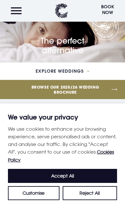
scroll to position [24, 0]
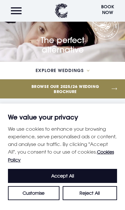
click at [51, 183] on button "Accept All" at bounding box center [62, 176] width 109 height 14
checkbox input "true"
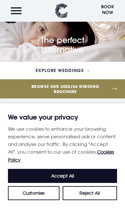
checkbox input "true"
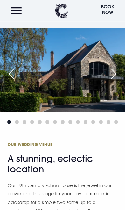
scroll to position [315, 0]
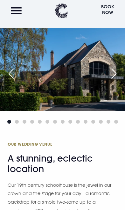
click at [113, 71] on div "Next slide" at bounding box center [114, 73] width 16 height 14
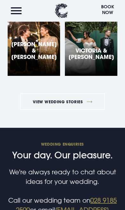
scroll to position [1662, 0]
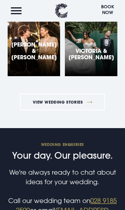
click at [44, 94] on link "View Wedding Stories" at bounding box center [62, 102] width 85 height 17
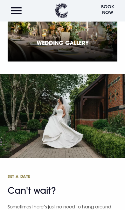
scroll to position [1277, 0]
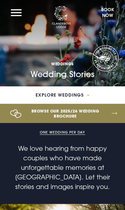
checkbox input "true"
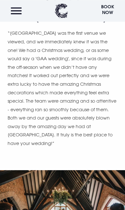
scroll to position [746, 0]
